Goal: Task Accomplishment & Management: Manage account settings

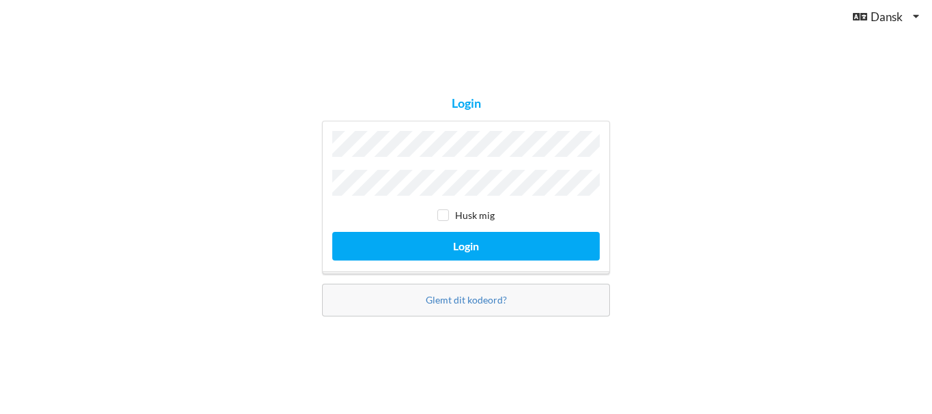
click at [766, 178] on div "Login Husk mig Login Glemt dit kodeord?" at bounding box center [466, 207] width 932 height 414
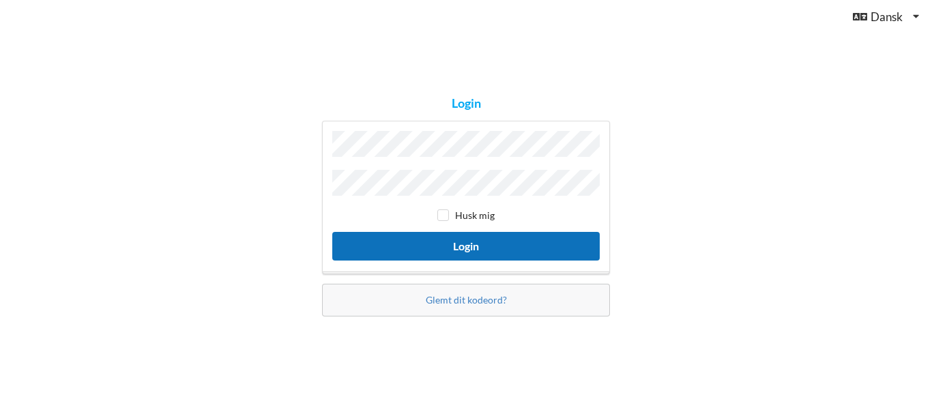
click at [471, 239] on button "Login" at bounding box center [465, 246] width 267 height 28
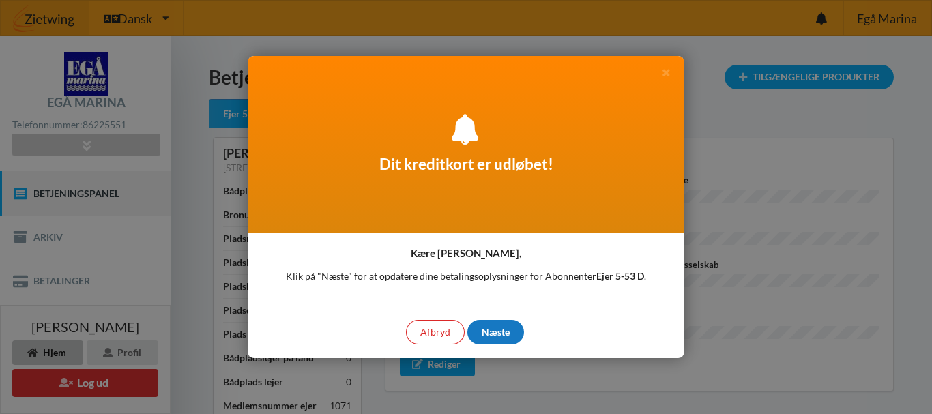
click at [496, 326] on div "Næste" at bounding box center [495, 332] width 57 height 25
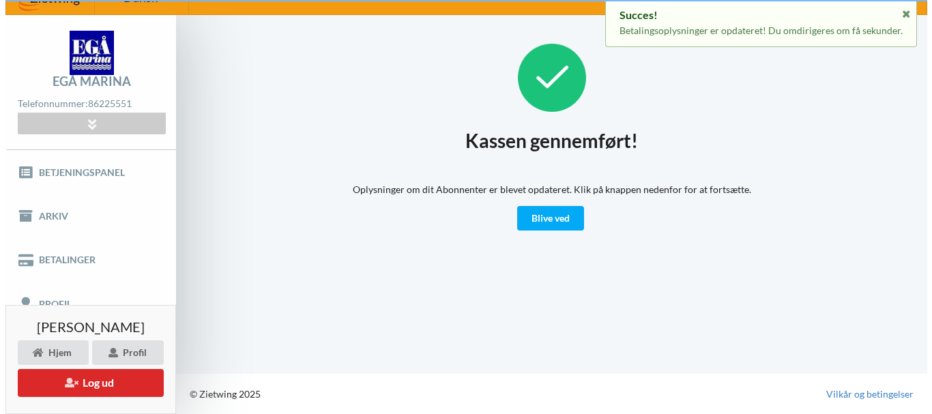
scroll to position [21, 0]
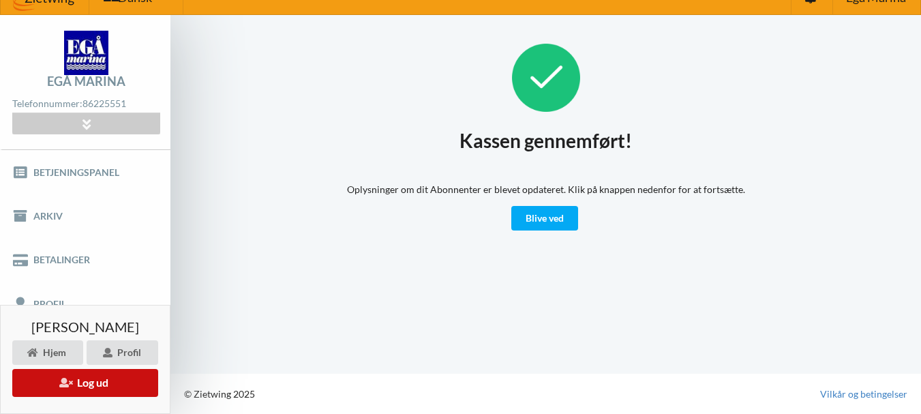
click at [89, 387] on button "Log ud" at bounding box center [85, 383] width 146 height 28
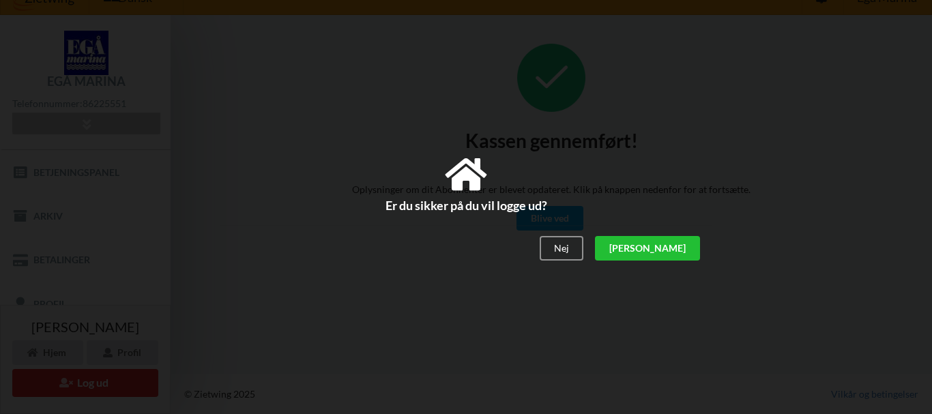
click at [665, 244] on div "[PERSON_NAME]" at bounding box center [647, 248] width 105 height 25
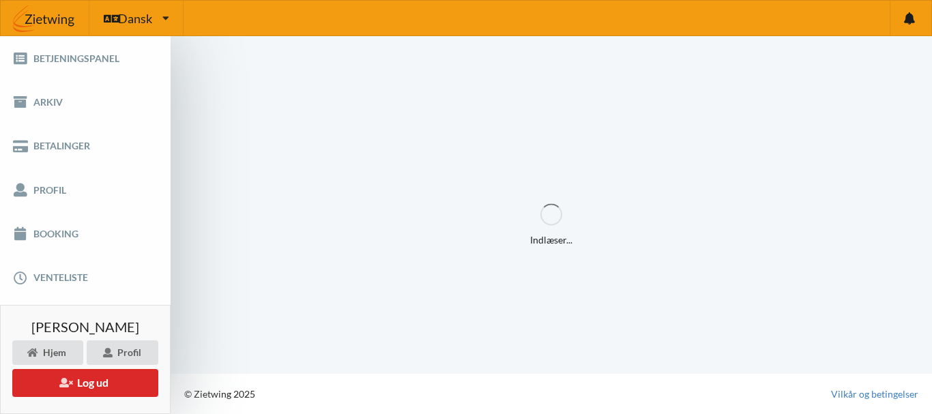
scroll to position [0, 0]
